Goal: Task Accomplishment & Management: Manage account settings

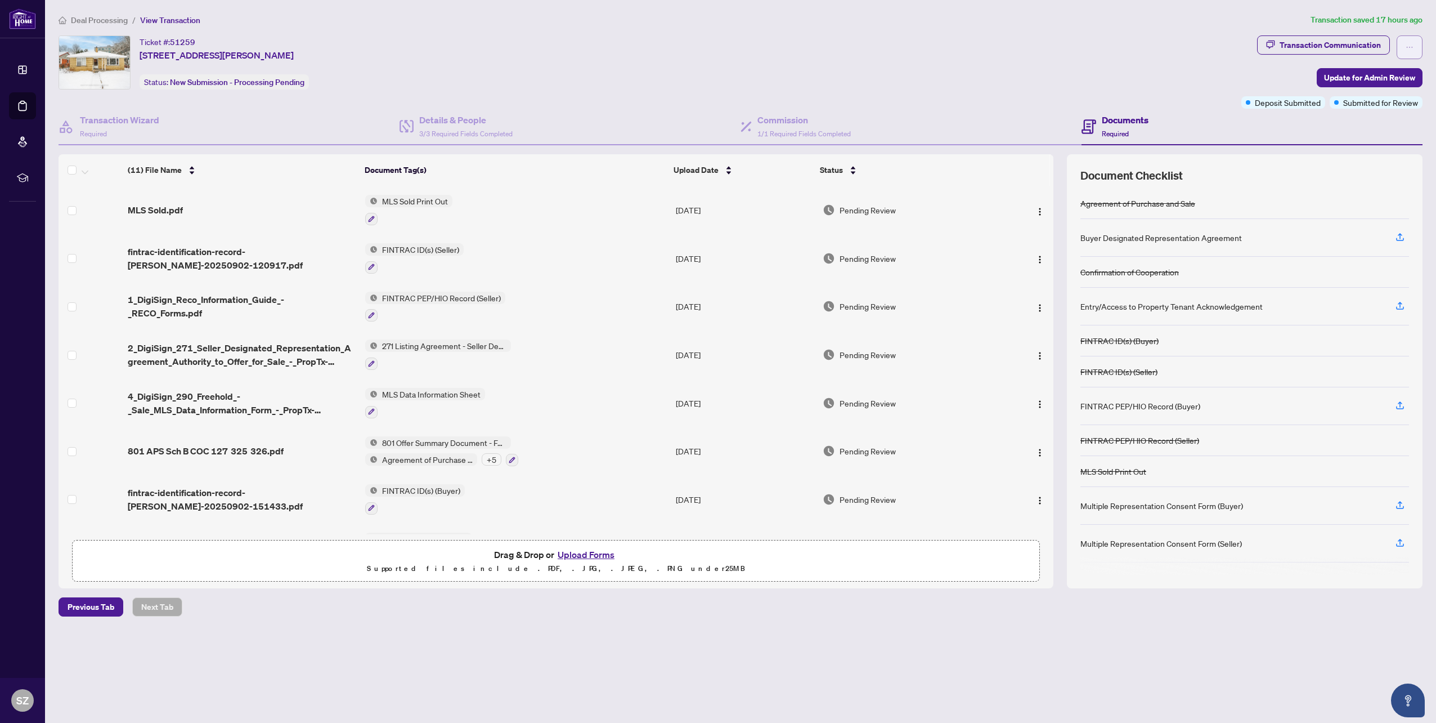
click at [1403, 45] on button "button" at bounding box center [1410, 47] width 26 height 24
click at [998, 53] on div "Ticket #: 51259 293 Albert St, Waterloo, Ontario N2L 3T9, Canada Status: New Su…" at bounding box center [648, 62] width 1178 height 54
click at [1122, 120] on h4 "Documents" at bounding box center [1125, 120] width 47 height 14
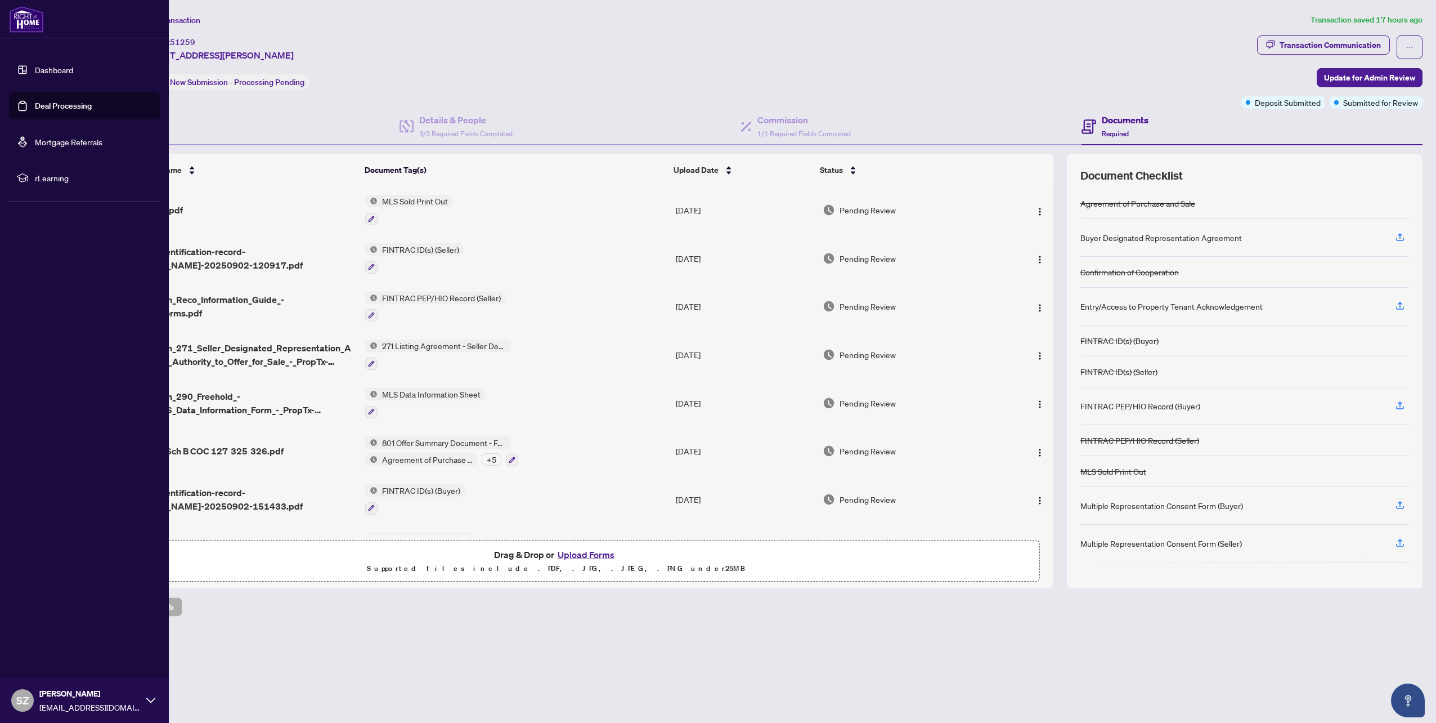
click at [68, 103] on link "Deal Processing" at bounding box center [63, 106] width 57 height 10
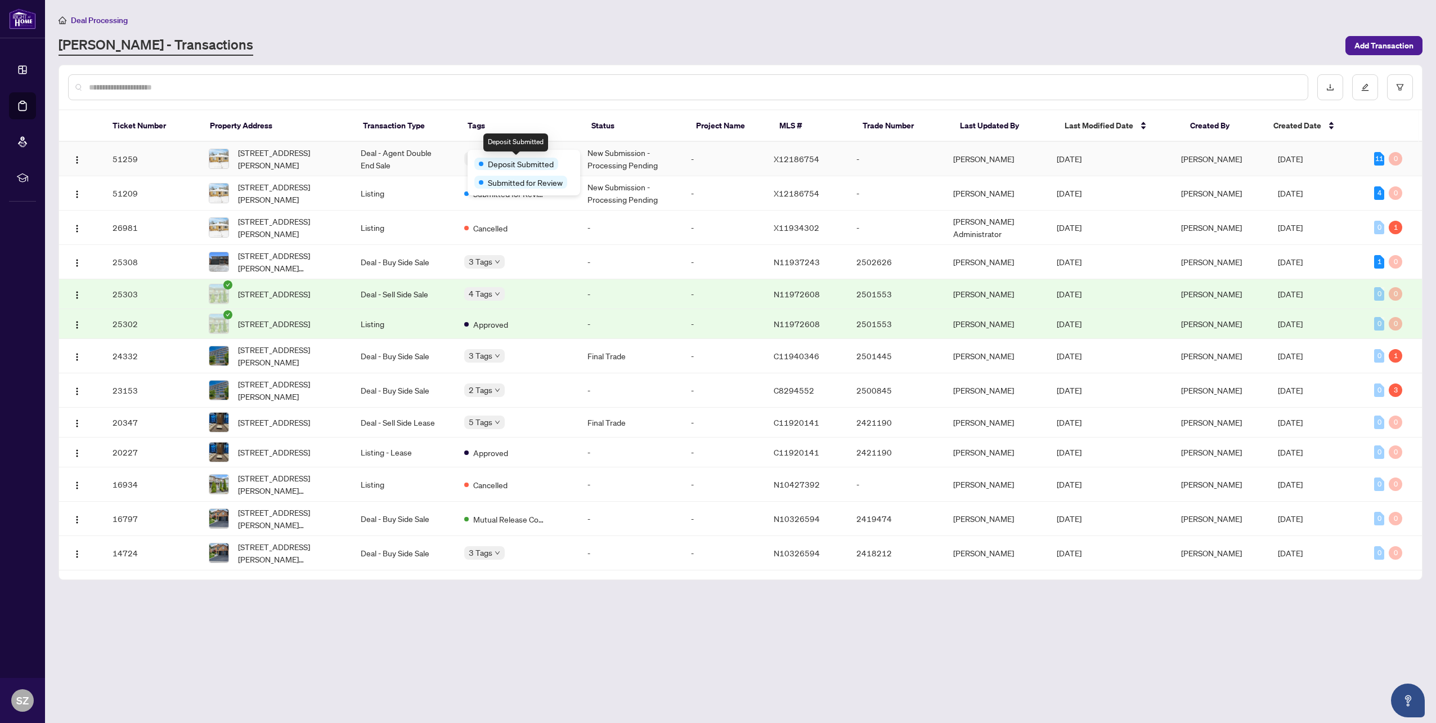
click at [494, 159] on span "Deposit Submitted" at bounding box center [521, 164] width 66 height 12
click at [1052, 662] on main "Deal Processing RAHR - Transactions Add Transaction Ticket Number Property Addr…" at bounding box center [740, 361] width 1391 height 723
click at [1100, 657] on main "Deal Processing RAHR - Transactions Add Transaction Ticket Number Property Addr…" at bounding box center [740, 361] width 1391 height 723
